Goal: Find contact information: Find contact information

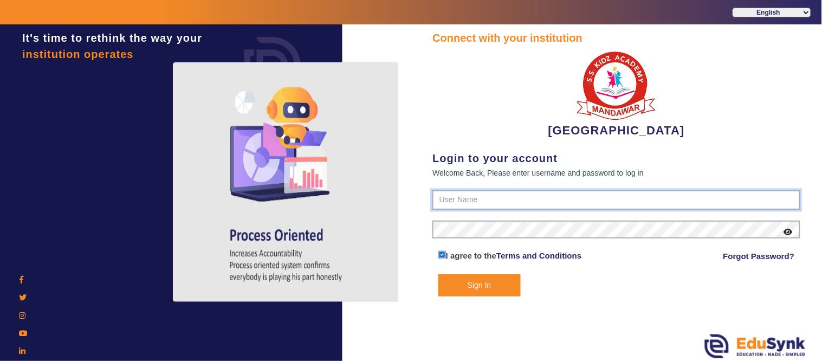
type input "9928895959"
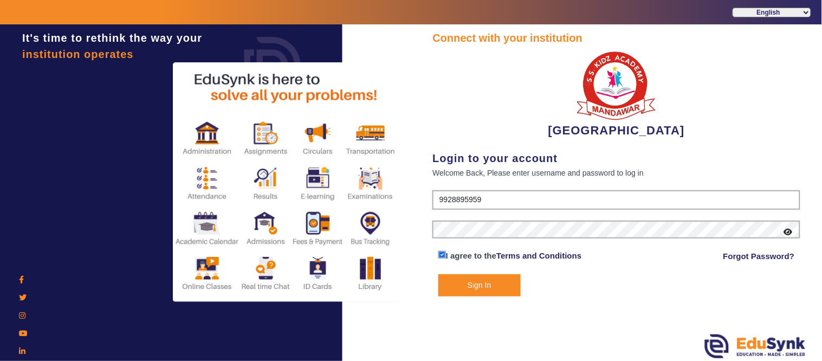
click at [468, 285] on button "Sign In" at bounding box center [479, 285] width 82 height 22
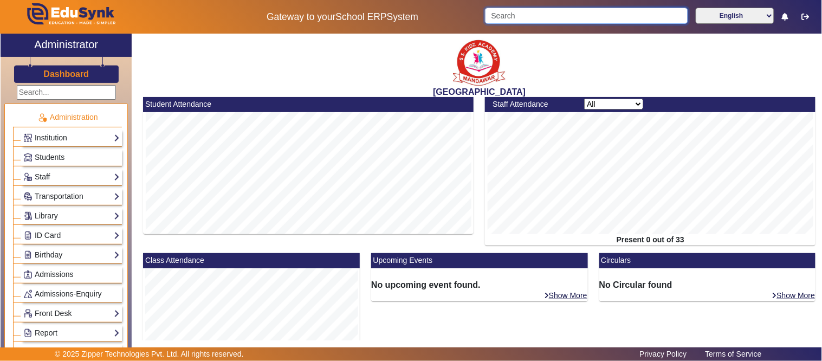
click at [539, 11] on input "Search" at bounding box center [586, 16] width 203 height 16
type input "X"
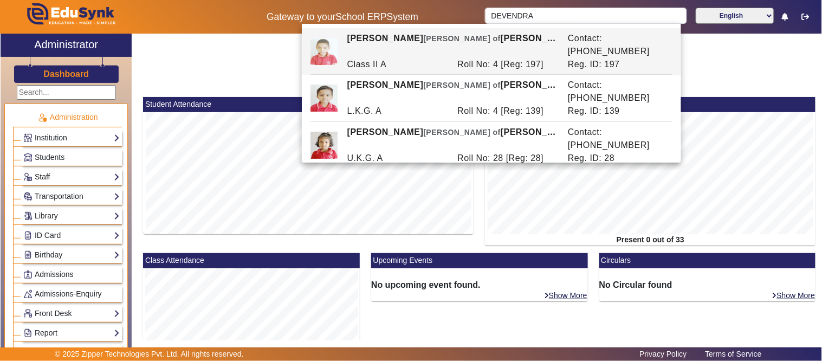
click at [507, 42] on div "DEVENDRA MEENA Ward of SUMRATH LAL" at bounding box center [451, 45] width 220 height 26
type input "DEVENDRA MEENA"
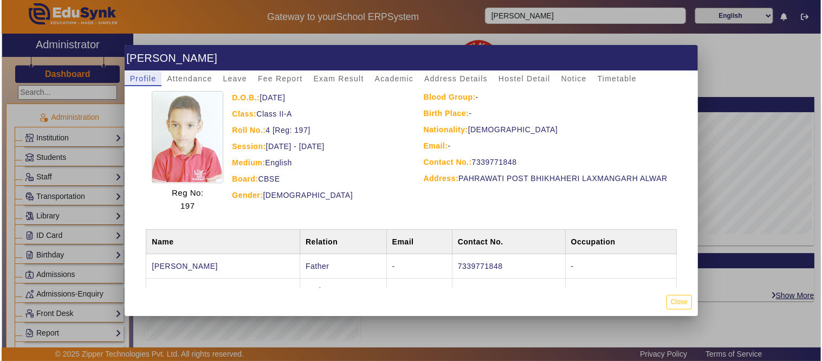
scroll to position [83, 0]
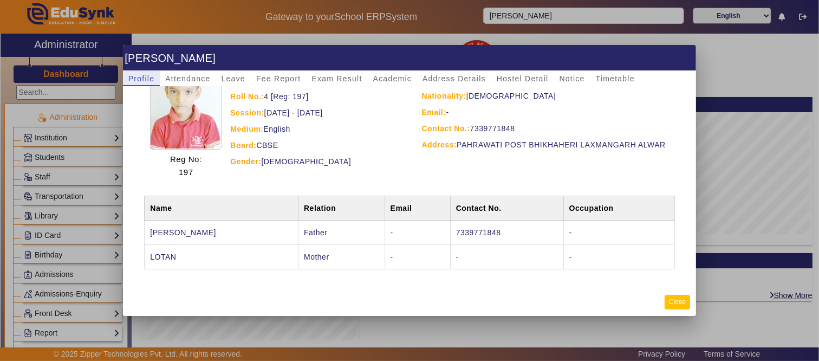
click at [686, 302] on button "Close" at bounding box center [677, 302] width 25 height 15
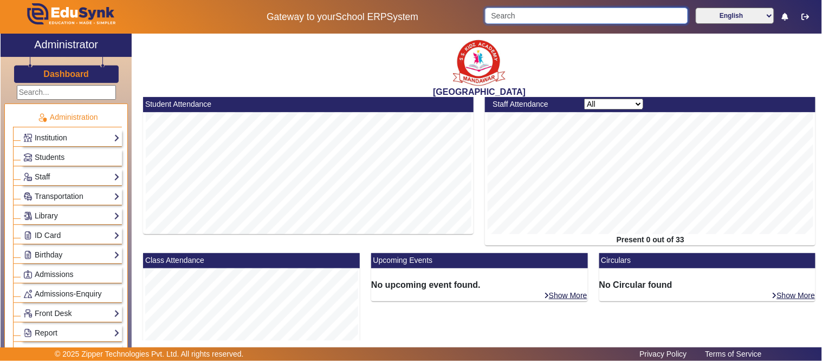
click at [531, 11] on input "Search" at bounding box center [586, 16] width 203 height 16
click at [46, 153] on span "Students" at bounding box center [50, 157] width 30 height 9
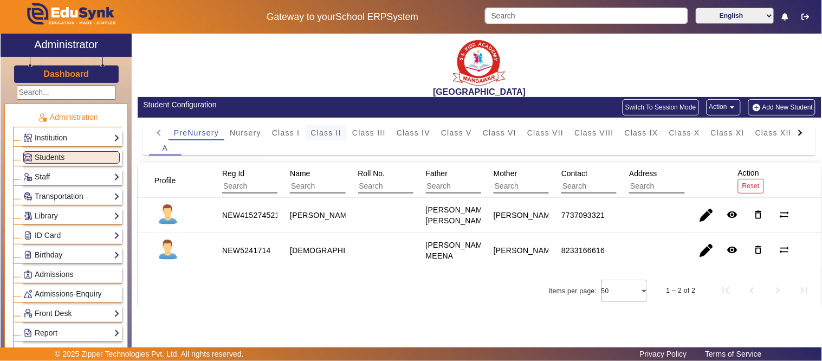
click at [328, 133] on span "Class II" at bounding box center [326, 133] width 31 height 8
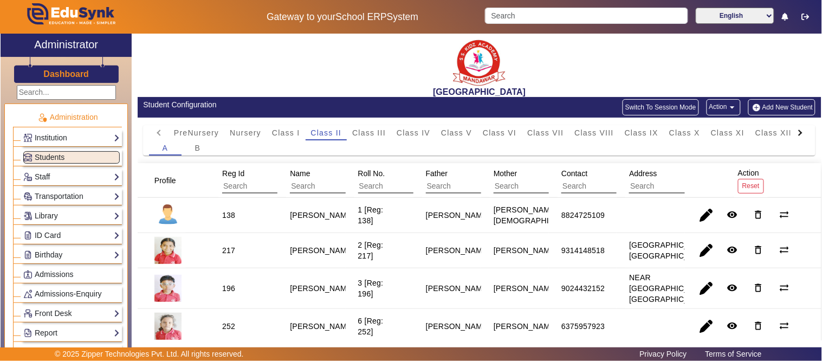
click at [66, 74] on h3 "Dashboard" at bounding box center [65, 74] width 45 height 10
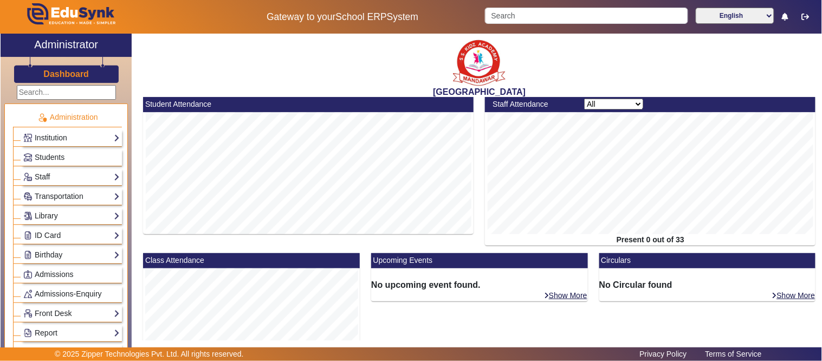
click at [54, 74] on h3 "Dashboard" at bounding box center [65, 74] width 45 height 10
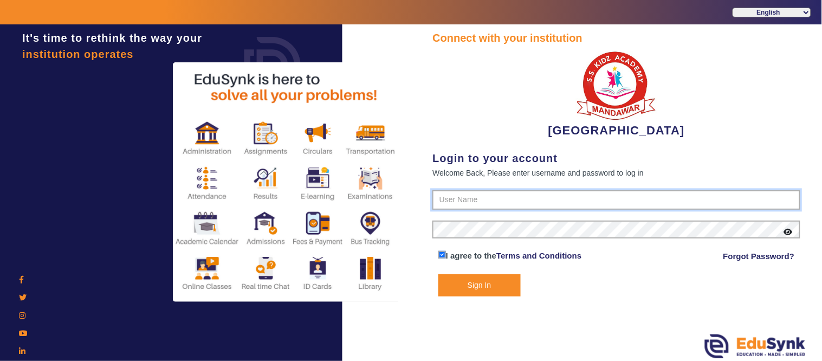
type input "9928895959"
click at [477, 283] on button "Sign In" at bounding box center [479, 285] width 82 height 22
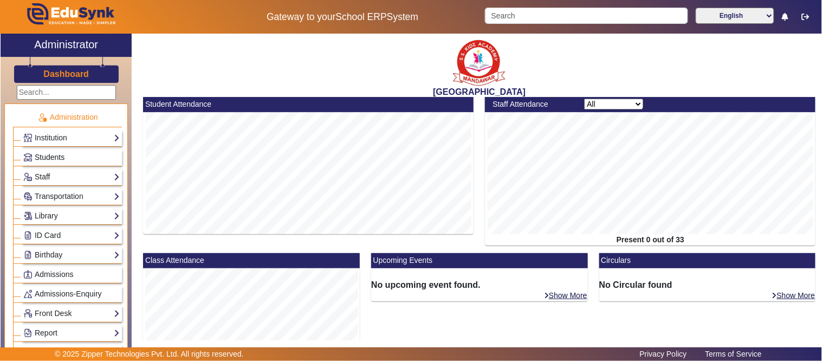
click at [54, 155] on span "Students" at bounding box center [50, 157] width 30 height 9
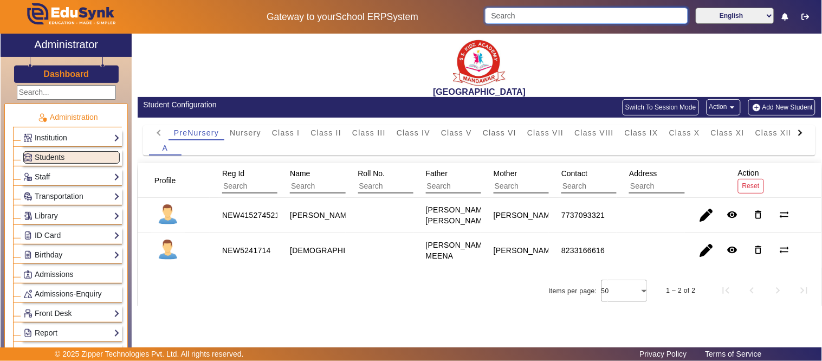
click at [516, 18] on input "Search" at bounding box center [586, 16] width 203 height 16
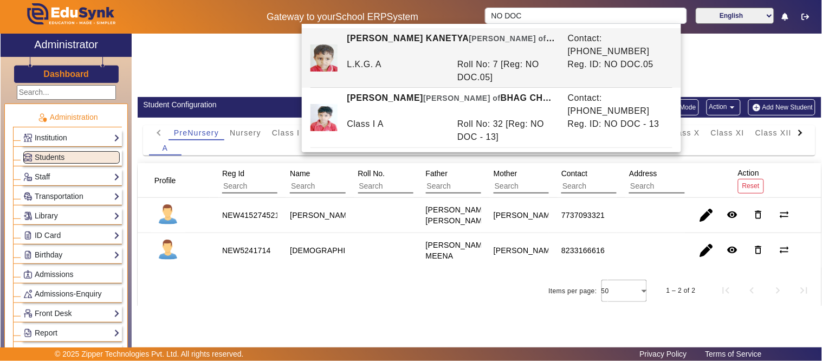
click at [423, 62] on div "L.K.G. A" at bounding box center [396, 71] width 110 height 26
type input "[PERSON_NAME] KANETYA"
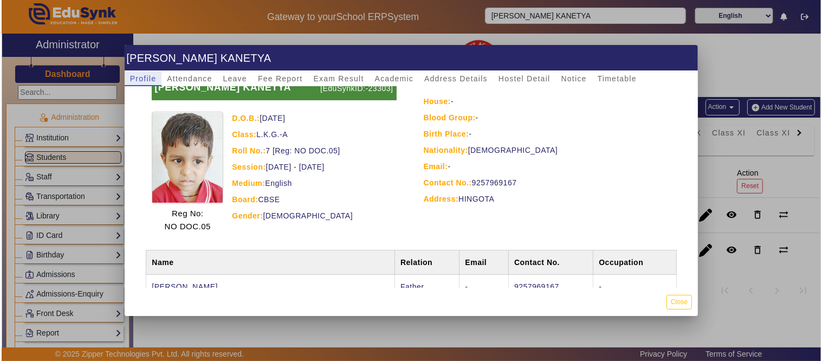
scroll to position [83, 0]
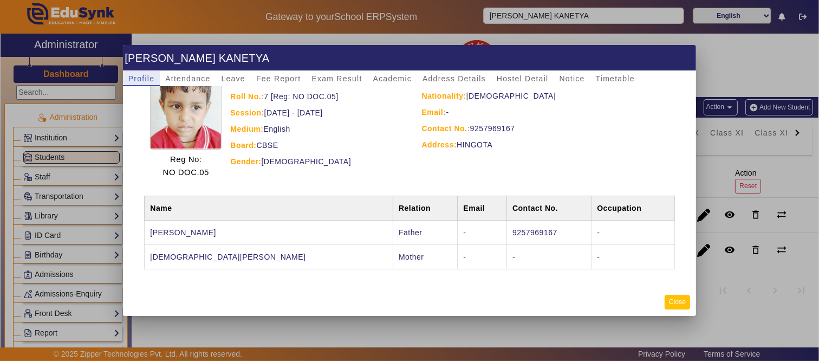
click at [681, 301] on button "Close" at bounding box center [677, 302] width 25 height 15
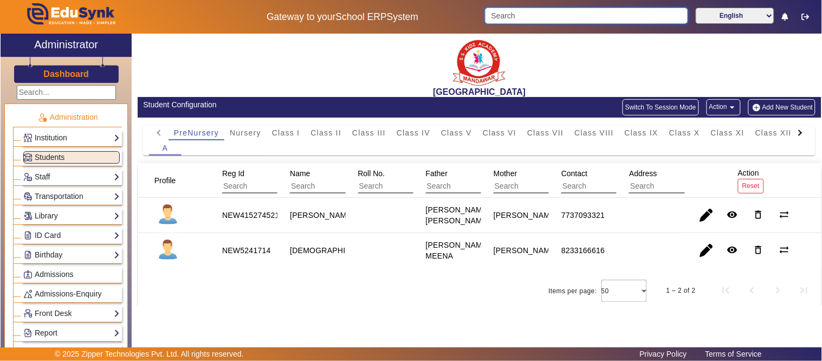
click at [547, 14] on input "Search" at bounding box center [586, 16] width 203 height 16
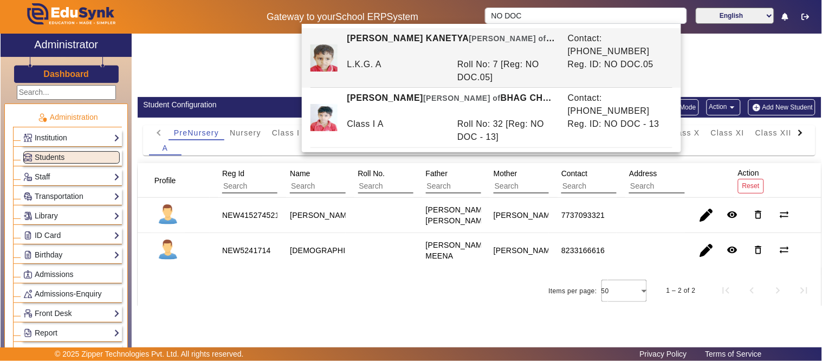
click at [804, 132] on div at bounding box center [799, 132] width 19 height 15
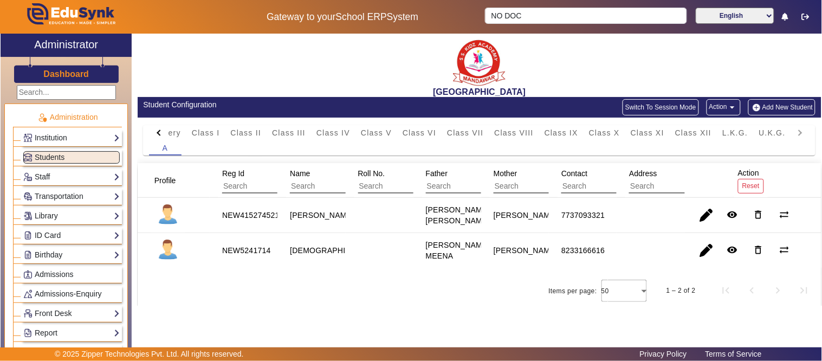
click at [804, 132] on mat-tab-header "PreNursery Nursery Class I Class II Class III Class IV Class V Class VI Class V…" at bounding box center [479, 132] width 661 height 15
click at [727, 129] on span "L.K.G." at bounding box center [734, 133] width 25 height 8
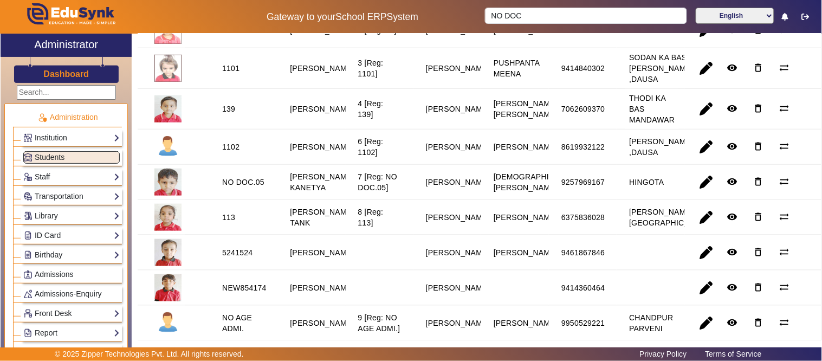
scroll to position [240, 0]
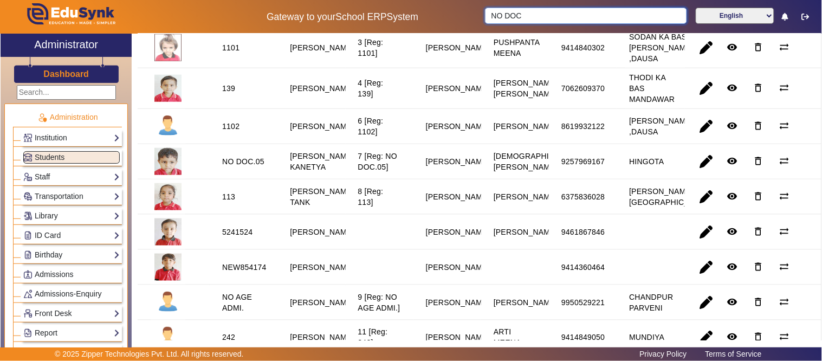
click at [362, 34] on body "Gateway to your School ERP System NO DOC English हिंदी (Hindi) ಕನ್ನಡ (Kannada) …" at bounding box center [411, 180] width 822 height 361
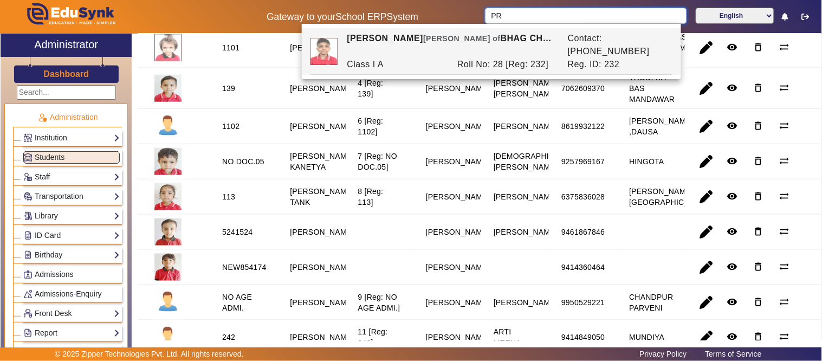
type input "P"
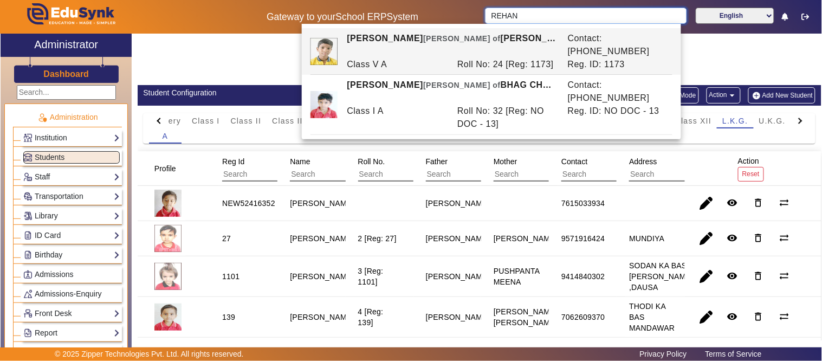
scroll to position [0, 0]
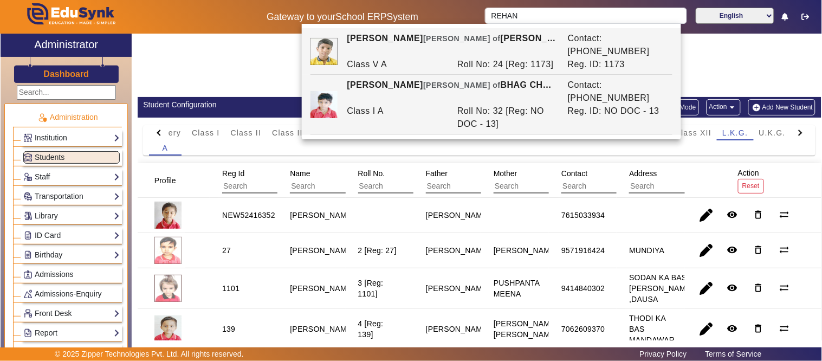
click at [410, 105] on div "Class I A" at bounding box center [396, 118] width 110 height 26
type input "[PERSON_NAME]"
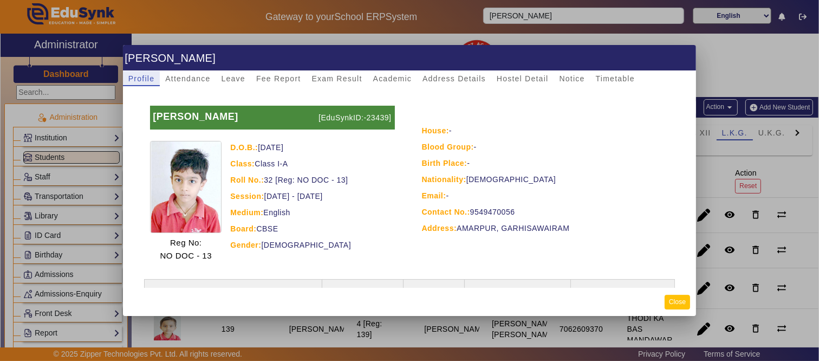
click at [670, 298] on button "Close" at bounding box center [677, 302] width 25 height 15
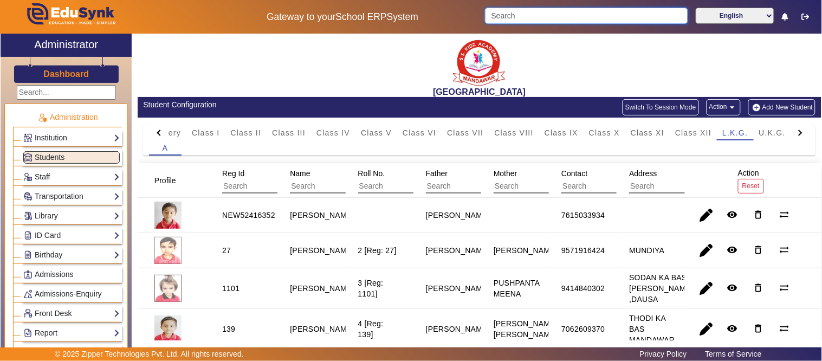
click at [559, 16] on input "Search" at bounding box center [586, 16] width 203 height 16
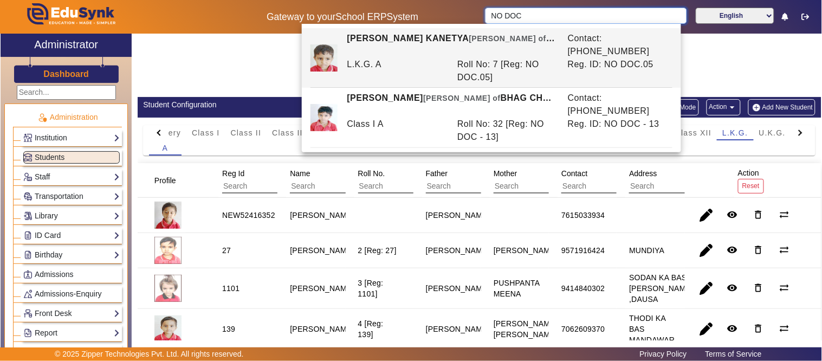
drag, startPoint x: 529, startPoint y: 8, endPoint x: 440, endPoint y: 21, distance: 89.8
click at [440, 21] on div "Gateway to your School ERP System NO DOC English हिंदी (Hindi) ಕನ್ನಡ (Kannada) …" at bounding box center [411, 17] width 820 height 34
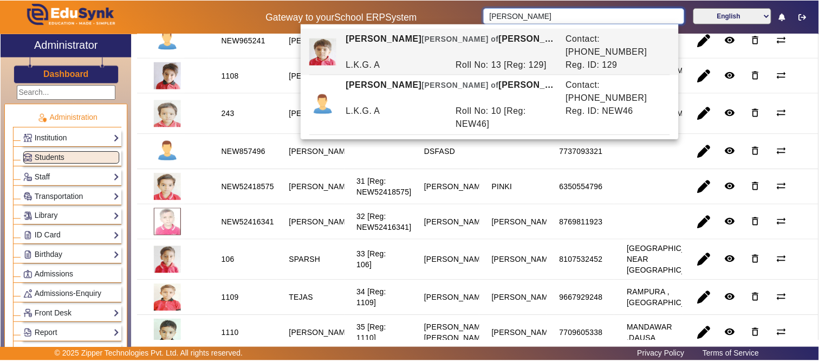
scroll to position [761, 0]
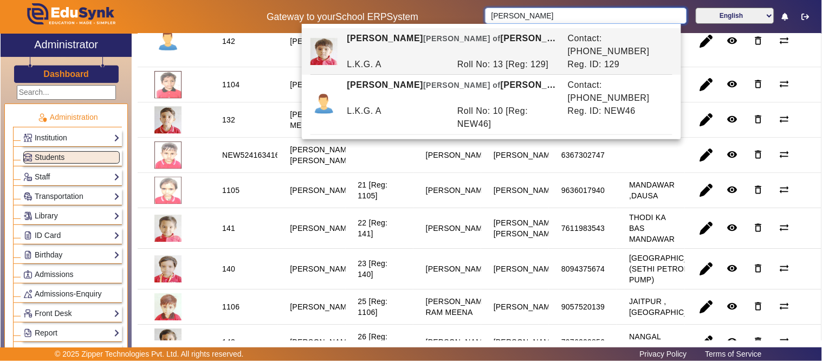
drag, startPoint x: 527, startPoint y: 17, endPoint x: 398, endPoint y: 17, distance: 129.4
click at [398, 17] on div "Gateway to your School ERP System [PERSON_NAME] English हिंदी (Hindi) ಕನ್ನಡ (Ka…" at bounding box center [411, 17] width 820 height 34
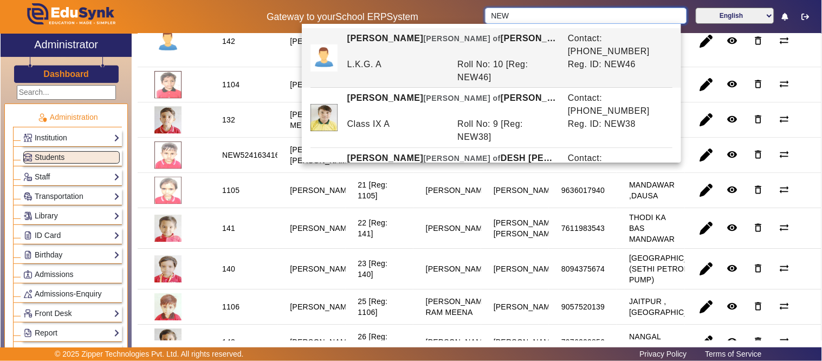
click at [466, 19] on div "Gateway to your School ERP System NEW English हिंदी (Hindi) ಕನ್ನಡ (Kannada) தமி…" at bounding box center [411, 17] width 820 height 34
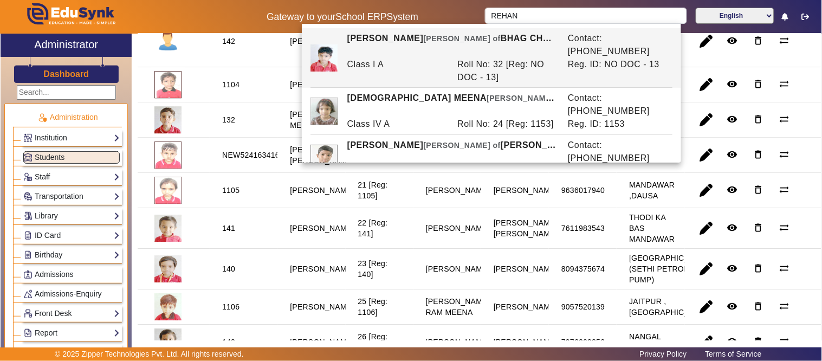
click at [580, 58] on div "Reg. ID: NO DOC - 13" at bounding box center [617, 71] width 110 height 26
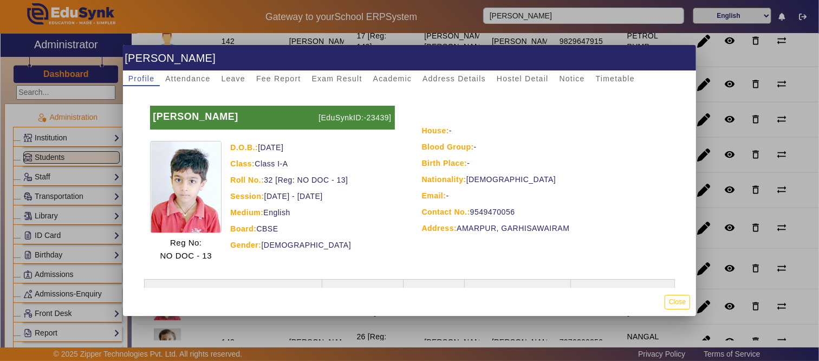
drag, startPoint x: 518, startPoint y: 213, endPoint x: 467, endPoint y: 210, distance: 50.5
click at [467, 210] on div "Contact No.: [PHONE_NUMBER]" at bounding box center [545, 211] width 249 height 13
copy div "9549470056"
click at [527, 30] on div at bounding box center [409, 180] width 819 height 361
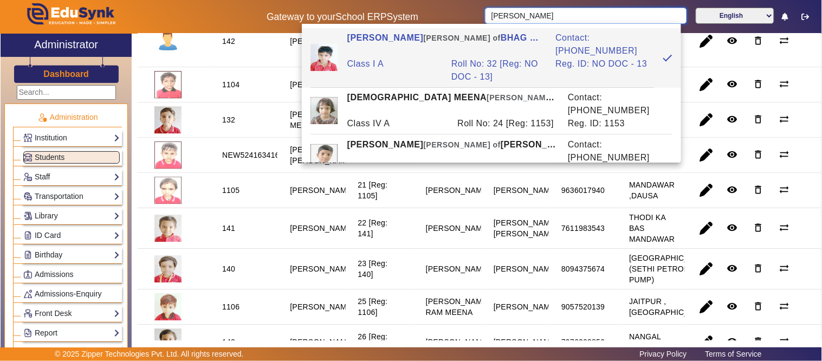
drag, startPoint x: 558, startPoint y: 19, endPoint x: 429, endPoint y: 24, distance: 129.0
click at [431, 19] on div "Gateway to your School ERP System REHAN MEENA English हिंदी (Hindi) ಕನ್ನಡ (Kann…" at bounding box center [411, 17] width 820 height 34
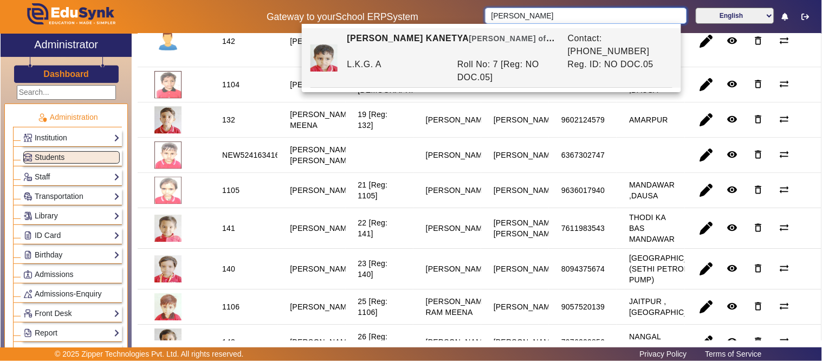
drag, startPoint x: 571, startPoint y: 9, endPoint x: 448, endPoint y: 12, distance: 123.5
click at [448, 12] on div "Gateway to your School ERP System [PERSON_NAME] English हिंदी (Hindi) ಕನ್ನಡ (Ka…" at bounding box center [411, 17] width 820 height 34
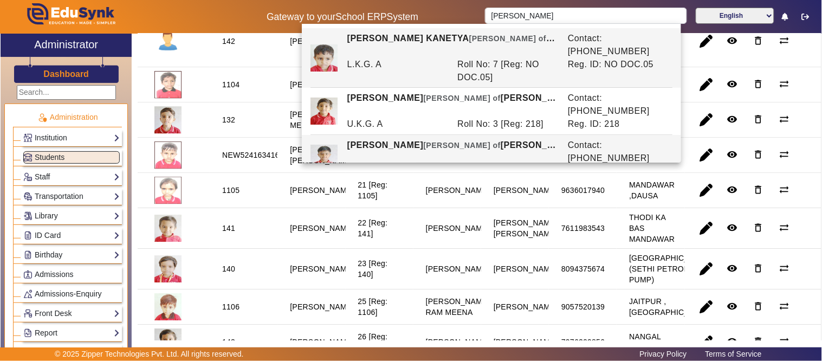
click at [500, 165] on div "Roll No: 2 [Reg: 223]" at bounding box center [507, 171] width 110 height 13
type input "[PERSON_NAME]"
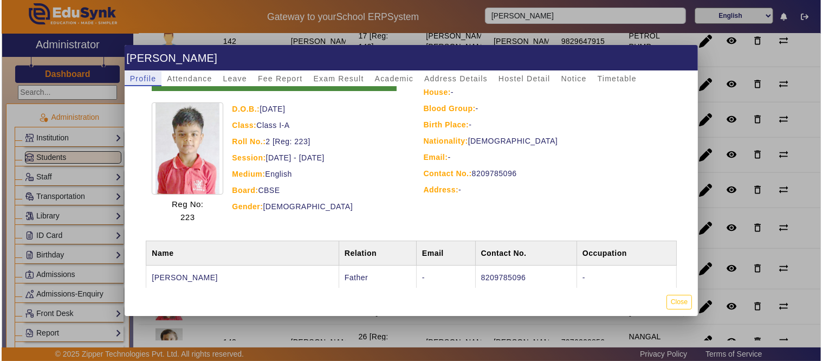
scroll to position [83, 0]
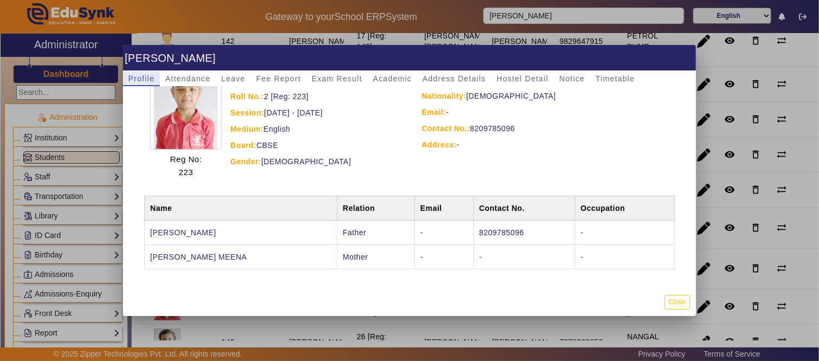
drag, startPoint x: 684, startPoint y: 307, endPoint x: 583, endPoint y: 252, distance: 114.8
click at [683, 307] on button "Close" at bounding box center [677, 302] width 25 height 15
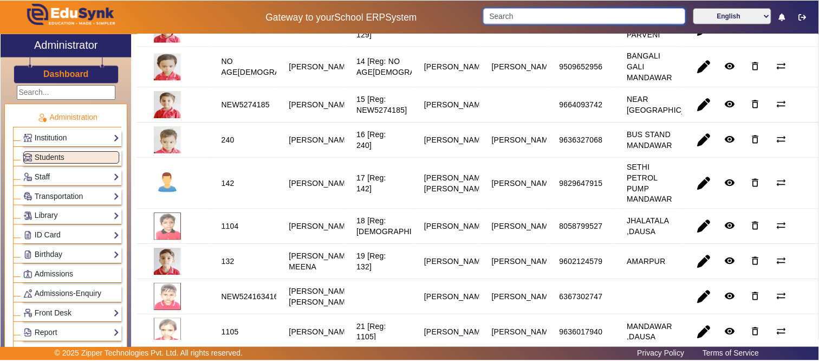
scroll to position [461, 0]
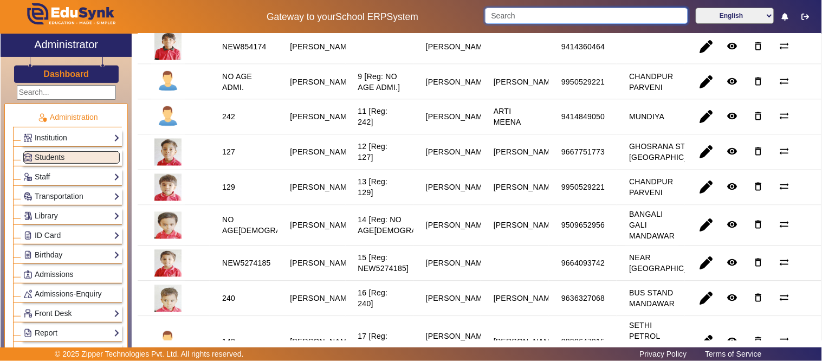
click at [537, 15] on input "Search" at bounding box center [586, 16] width 203 height 16
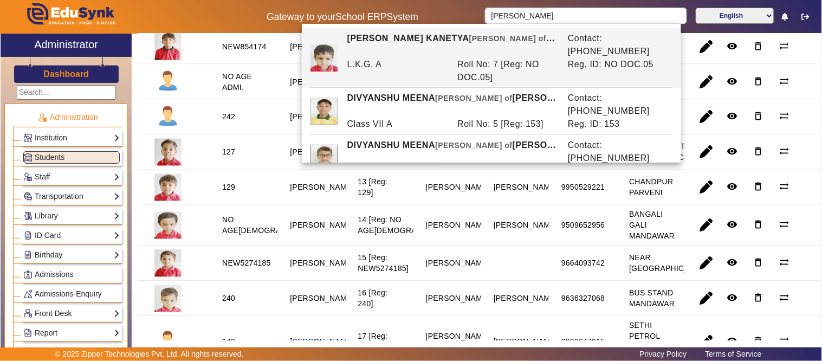
click at [381, 58] on div "L.K.G. A" at bounding box center [396, 71] width 110 height 26
type input "[PERSON_NAME] KANETYA"
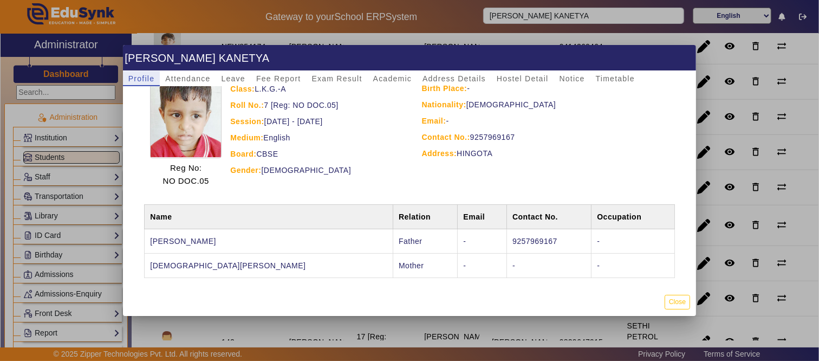
scroll to position [83, 0]
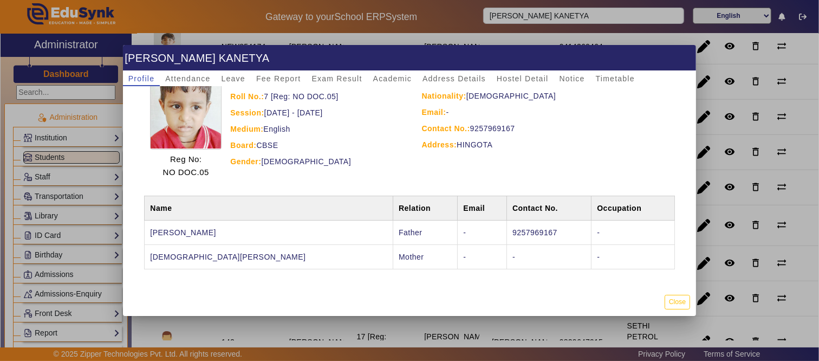
drag, startPoint x: 522, startPoint y: 126, endPoint x: 467, endPoint y: 126, distance: 55.2
click at [467, 126] on div "Contact No.: [PHONE_NUMBER]" at bounding box center [545, 128] width 249 height 13
copy div "9257969167"
